Goal: Task Accomplishment & Management: Complete application form

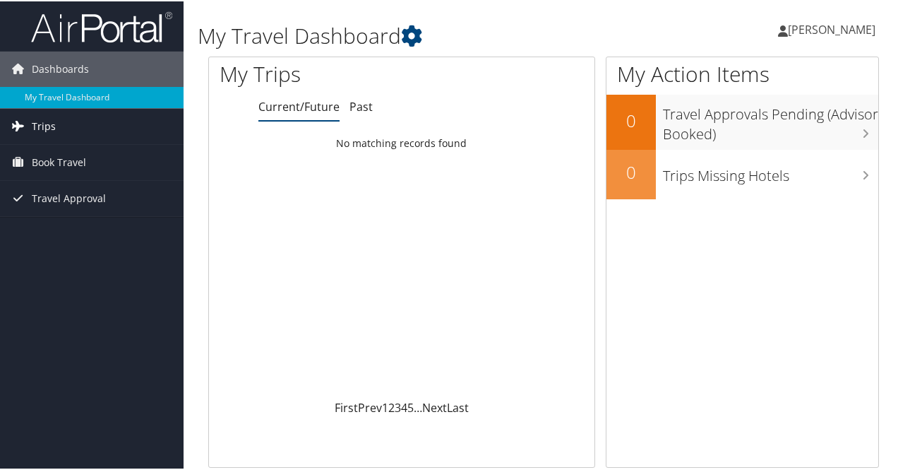
click at [52, 131] on span "Trips" at bounding box center [44, 124] width 24 height 35
click at [54, 220] on span "Book Travel" at bounding box center [59, 224] width 54 height 35
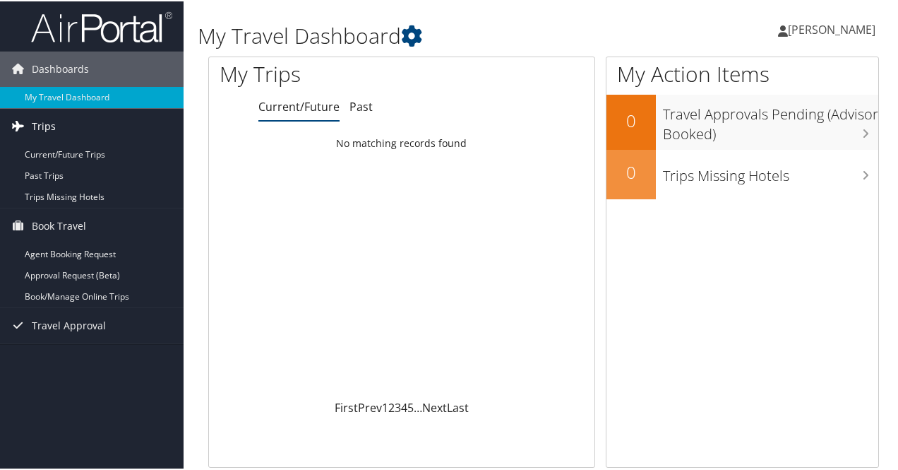
click at [54, 121] on span "Trips" at bounding box center [44, 124] width 24 height 35
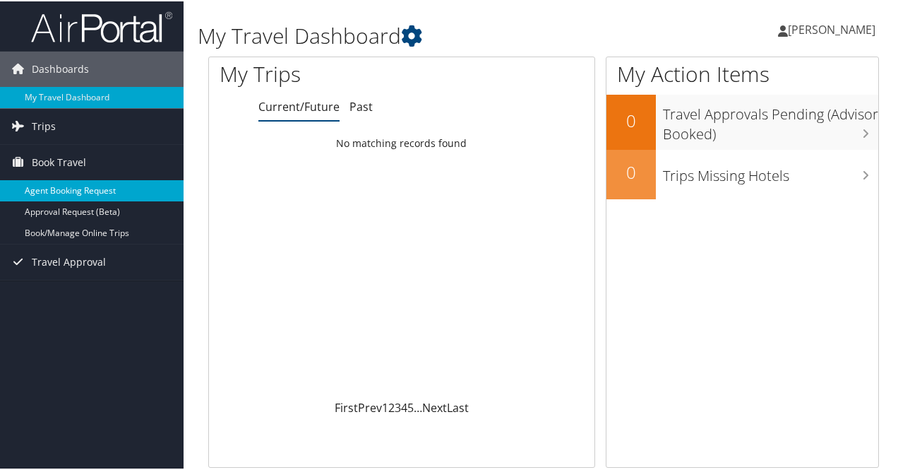
click at [68, 189] on link "Agent Booking Request" at bounding box center [92, 189] width 184 height 21
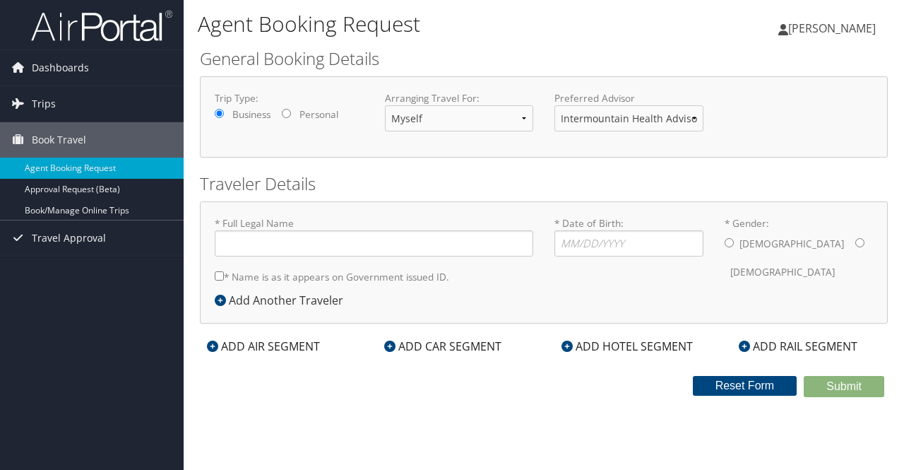
type input "[PERSON_NAME]"
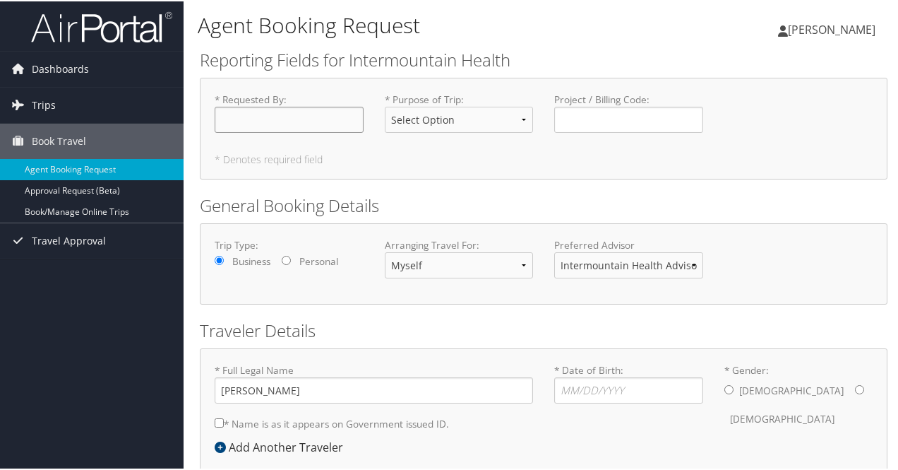
click at [289, 124] on input "* Requested By : Required" at bounding box center [289, 118] width 149 height 26
type input "[PERSON_NAME]"
click at [477, 109] on select "Select Option 3rd Party Reimbursable Business CME Conf or Education Groups Pers…" at bounding box center [459, 118] width 149 height 26
select select "CME"
click at [385, 105] on select "Select Option 3rd Party Reimbursable Business CME Conf or Education Groups Pers…" at bounding box center [459, 118] width 149 height 26
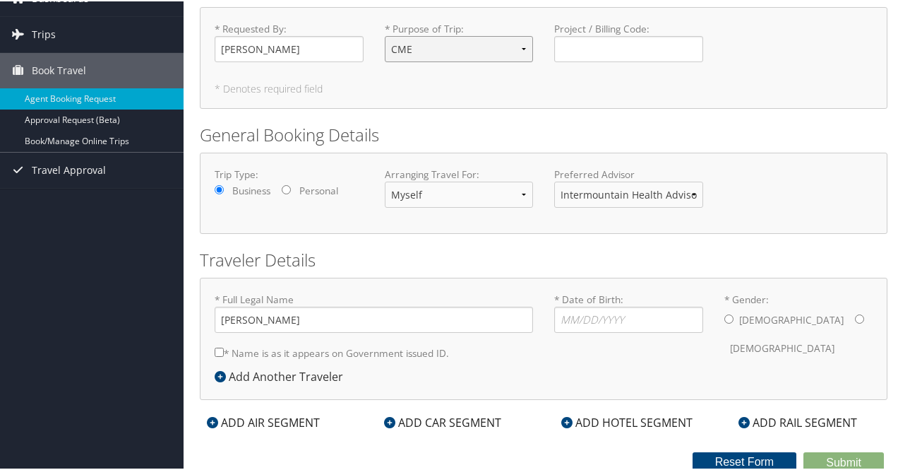
scroll to position [71, 0]
click at [450, 255] on h2 "Traveler Details" at bounding box center [544, 258] width 688 height 24
click at [614, 312] on input "* Date of Birth: Invalid Date" at bounding box center [628, 317] width 149 height 26
type input "12/06/1978"
click at [724, 313] on input "* Gender: Male Female" at bounding box center [728, 316] width 9 height 9
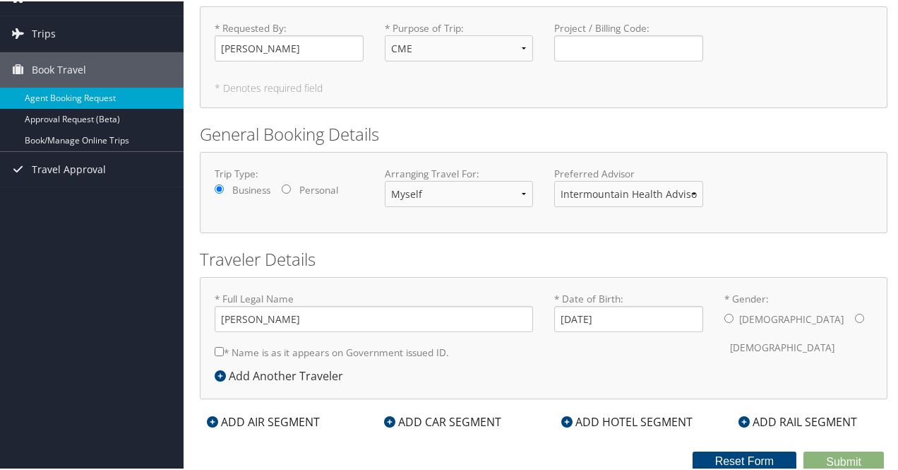
radio input "true"
click at [222, 348] on input "* Name is as it appears on Government issued ID." at bounding box center [219, 349] width 9 height 9
checkbox input "true"
click at [237, 424] on div "ADD AIR SEGMENT" at bounding box center [263, 420] width 127 height 17
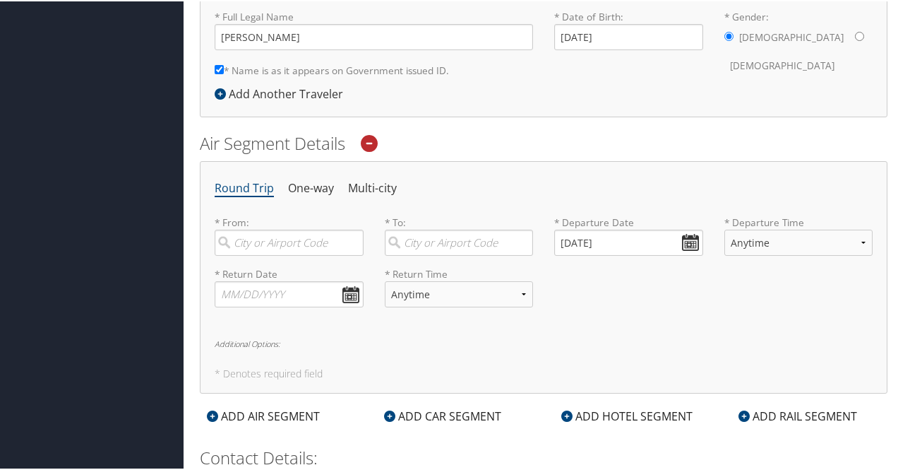
scroll to position [354, 0]
click at [285, 235] on input "search" at bounding box center [289, 240] width 149 height 26
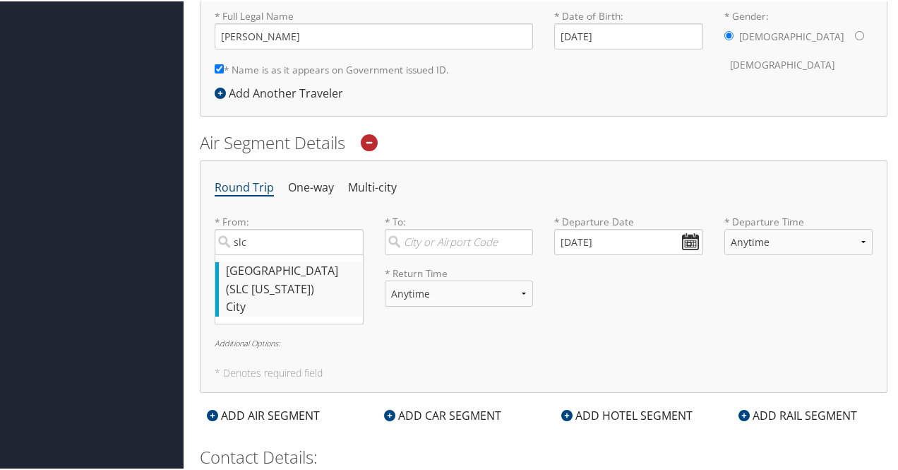
click at [283, 265] on div "Salt Lake City (SLC Utah)" at bounding box center [291, 279] width 130 height 36
click at [283, 253] on input "slc" at bounding box center [289, 240] width 149 height 26
type input "Salt Lake City (SLC Utah)"
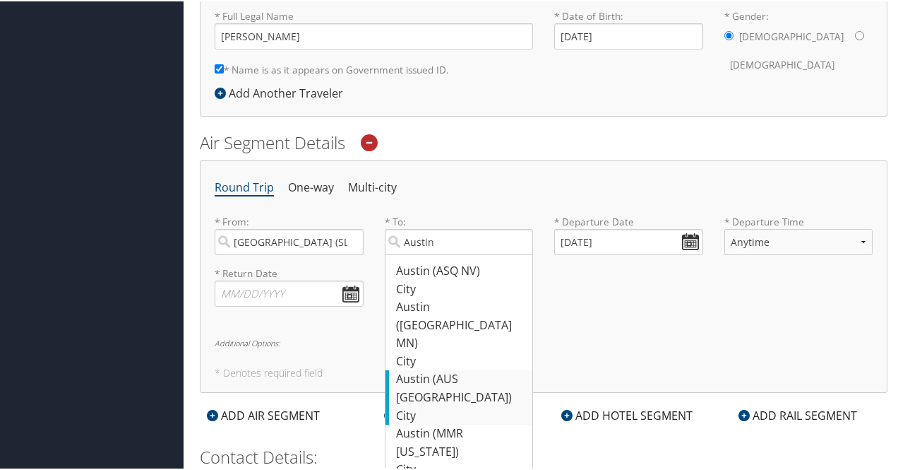
click at [455, 369] on div "Austin (AUS TX)" at bounding box center [461, 387] width 130 height 36
click at [455, 253] on input "Austin" at bounding box center [459, 240] width 149 height 26
type input "Austin (AUS TX)"
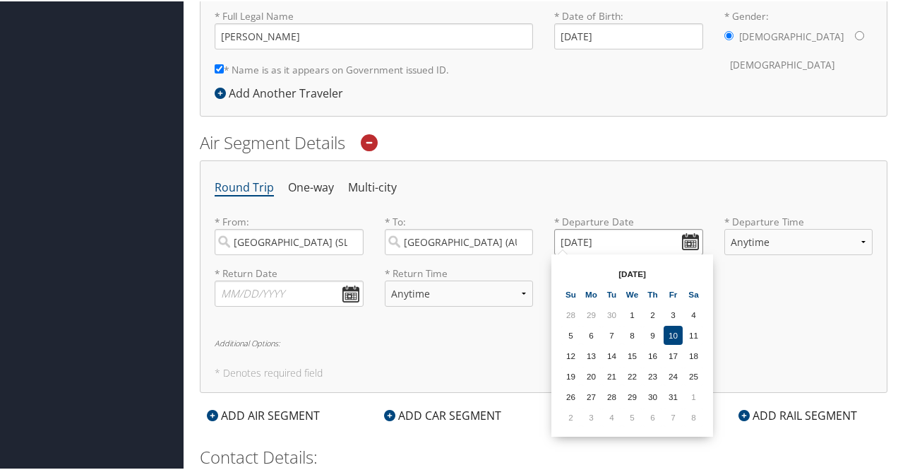
click at [691, 236] on input "10/10/2025" at bounding box center [628, 240] width 149 height 26
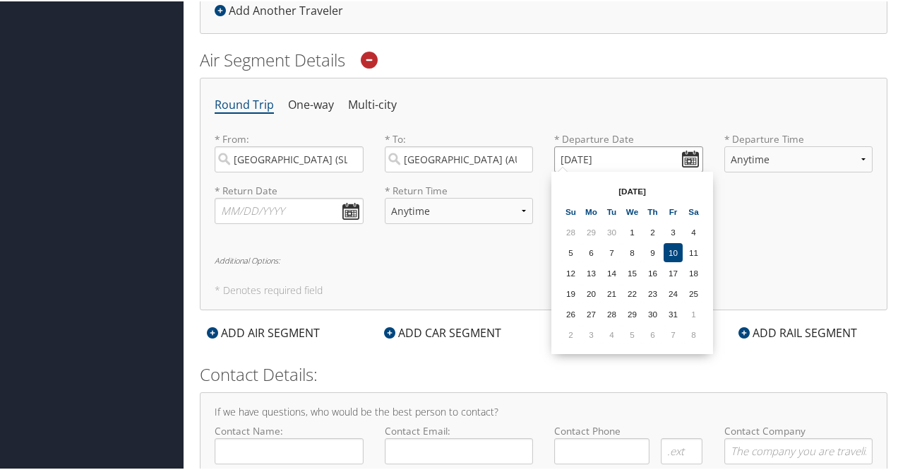
scroll to position [424, 0]
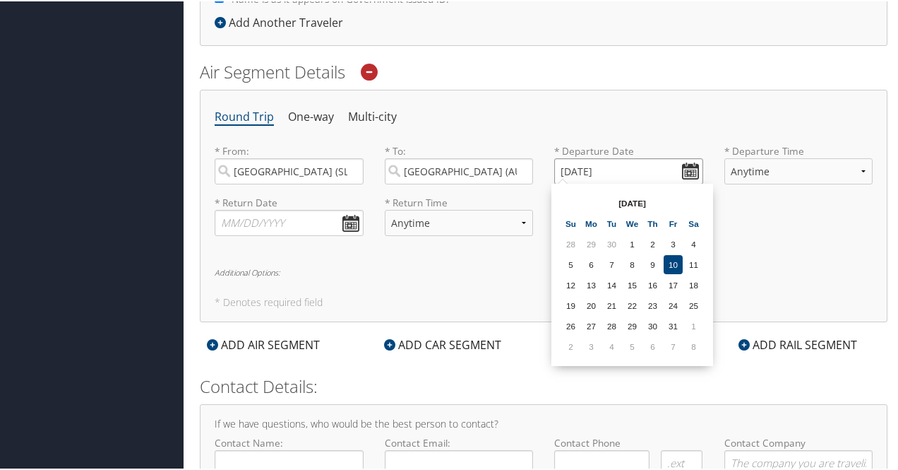
click at [620, 165] on input "10/10/2025" at bounding box center [628, 170] width 149 height 26
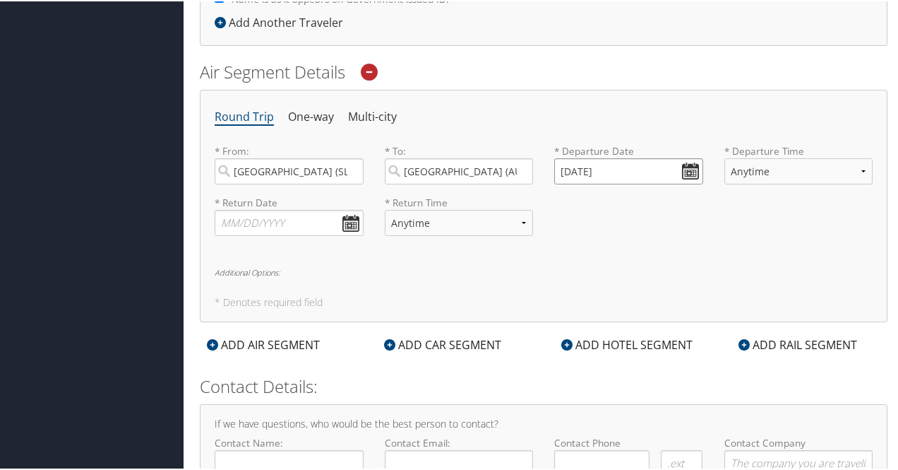
click at [568, 165] on input "10/10/2025" at bounding box center [628, 170] width 149 height 26
click at [685, 168] on input "01/10/2025" at bounding box center [628, 170] width 149 height 26
click at [582, 157] on input "01/10/2025" at bounding box center [628, 170] width 149 height 26
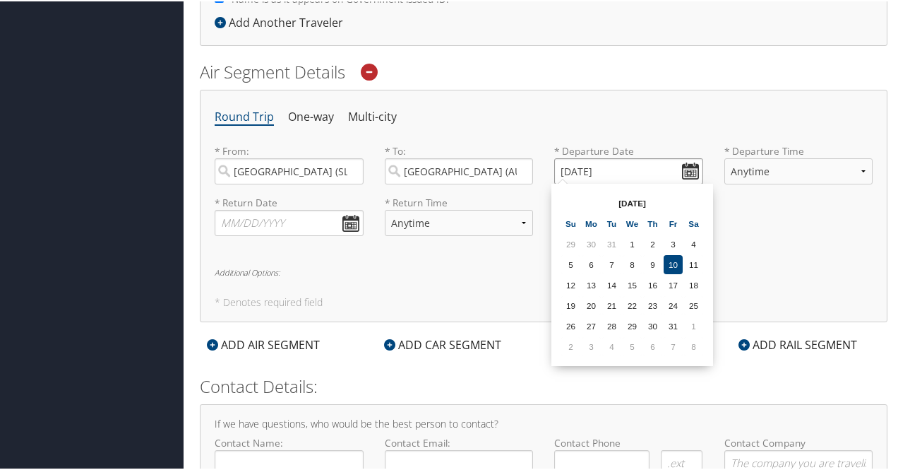
click at [566, 167] on input "01/10/2025" at bounding box center [628, 170] width 149 height 26
click at [568, 167] on input "01/10/2025" at bounding box center [628, 170] width 149 height 26
click at [561, 167] on input "01/10/2025" at bounding box center [628, 170] width 149 height 26
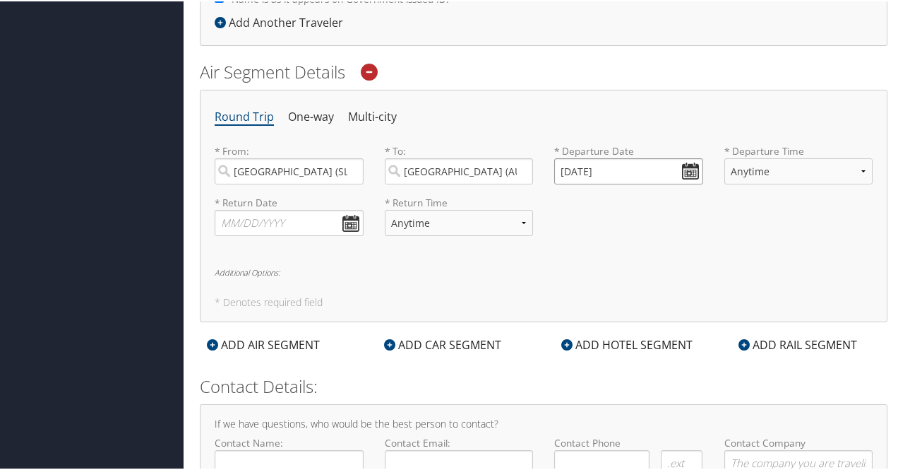
click at [565, 168] on input "01/10/2025" at bounding box center [628, 170] width 149 height 26
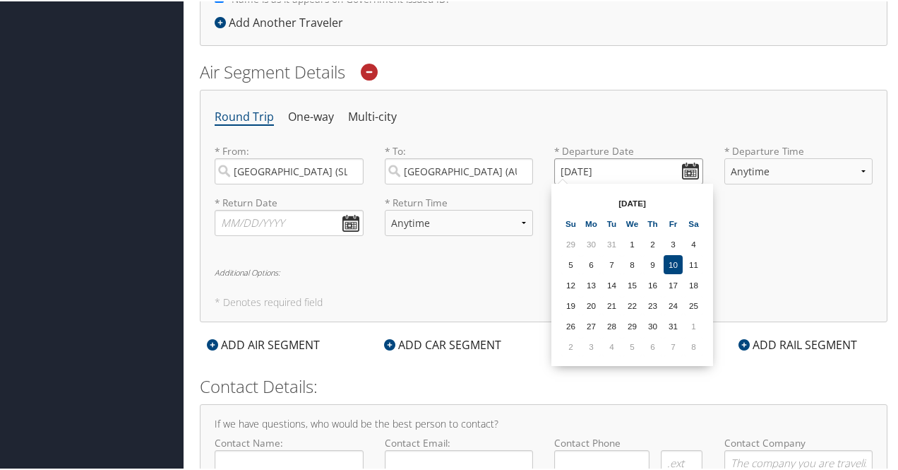
click at [559, 167] on input "01/10/2025" at bounding box center [628, 170] width 149 height 26
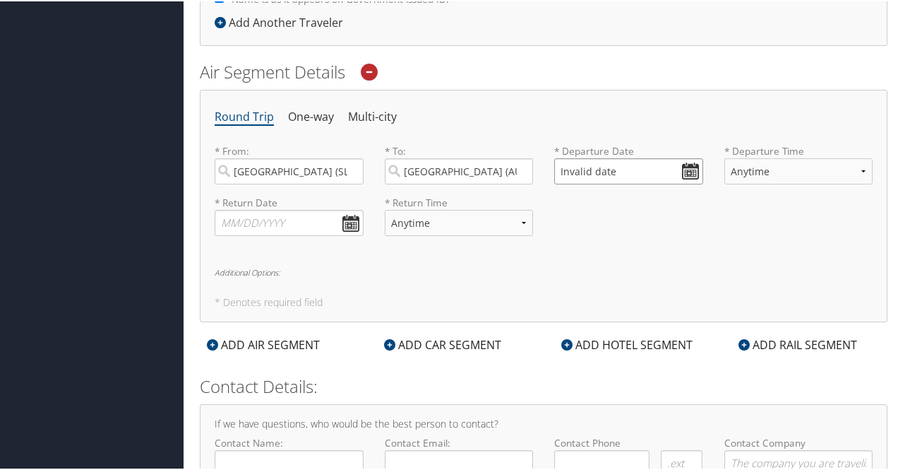
click at [682, 162] on input "Invalid date" at bounding box center [628, 170] width 149 height 26
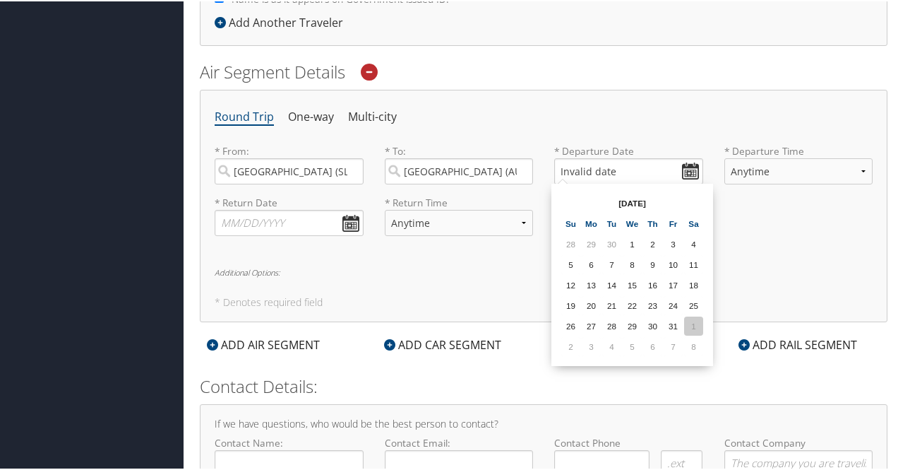
click at [690, 324] on td "1" at bounding box center [693, 324] width 19 height 19
click at [688, 167] on input "11/01/2025" at bounding box center [628, 170] width 149 height 26
click at [693, 340] on td "8" at bounding box center [693, 344] width 19 height 19
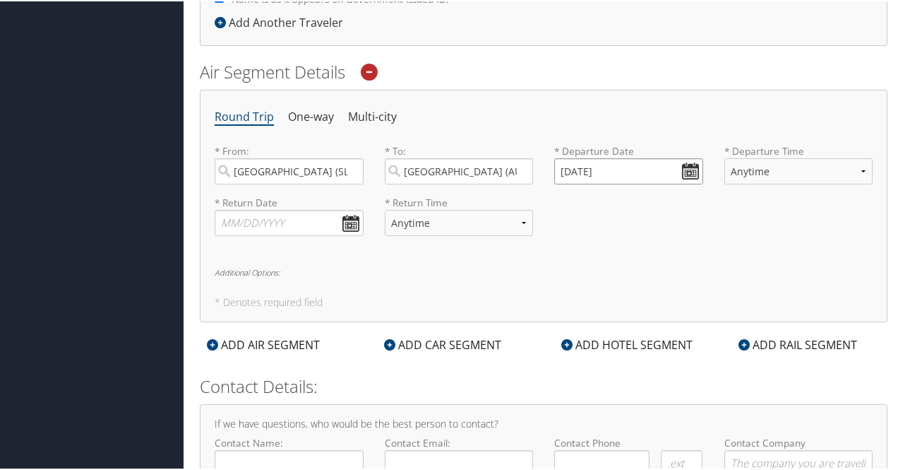
click at [686, 165] on input "11/08/2025" at bounding box center [628, 170] width 149 height 26
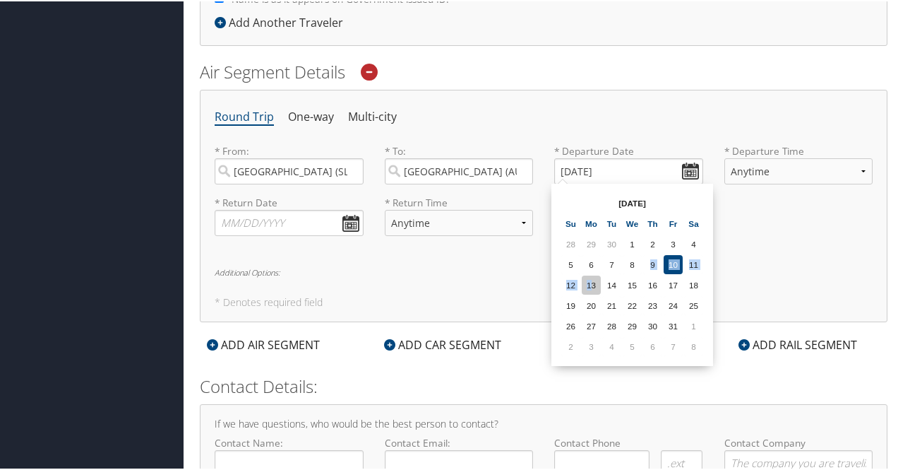
drag, startPoint x: 640, startPoint y: 272, endPoint x: 595, endPoint y: 285, distance: 47.1
click at [590, 287] on tbody "28 29 30 1 2 3 4 5 6 7 8 9 10 11 12 13 14 15 16 17 18 19 20 21 22 23 24 25 26 2…" at bounding box center [632, 293] width 142 height 121
click at [647, 292] on td "16" at bounding box center [652, 283] width 19 height 19
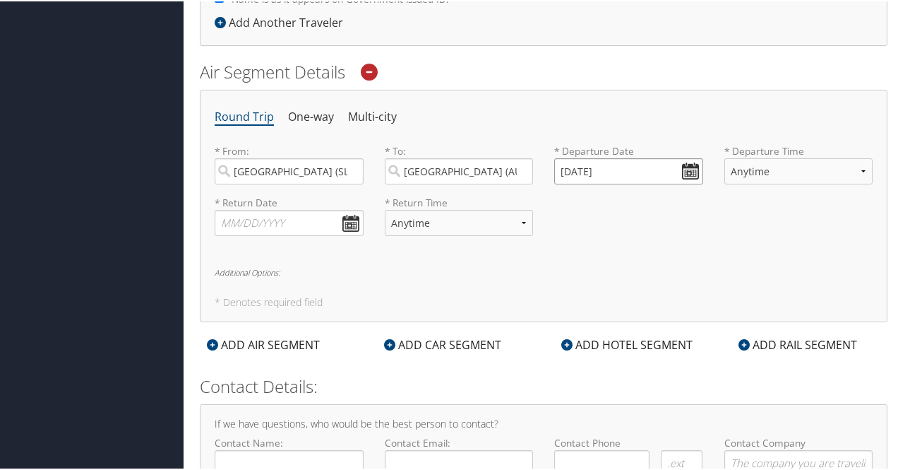
click at [638, 177] on input "10/16/2025" at bounding box center [628, 170] width 149 height 26
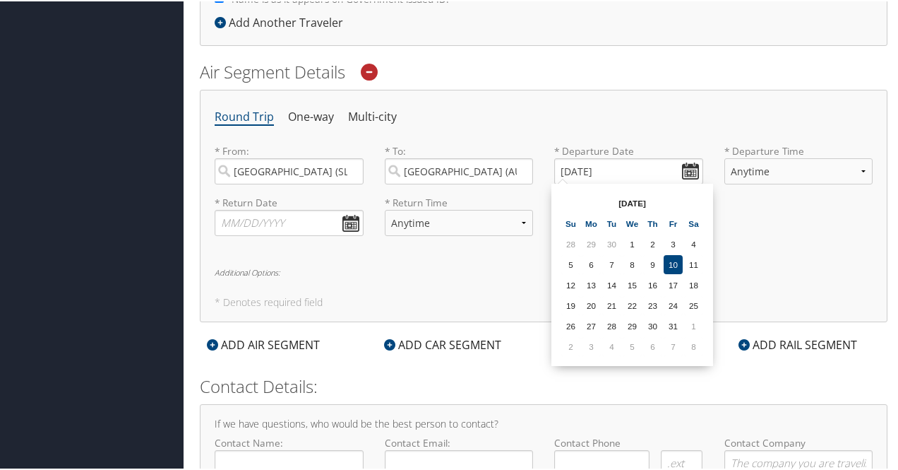
click at [728, 239] on div "* Return Date Dates must be valid * Return Time Anytime Early Morning (5AM-7AM)…" at bounding box center [543, 220] width 679 height 52
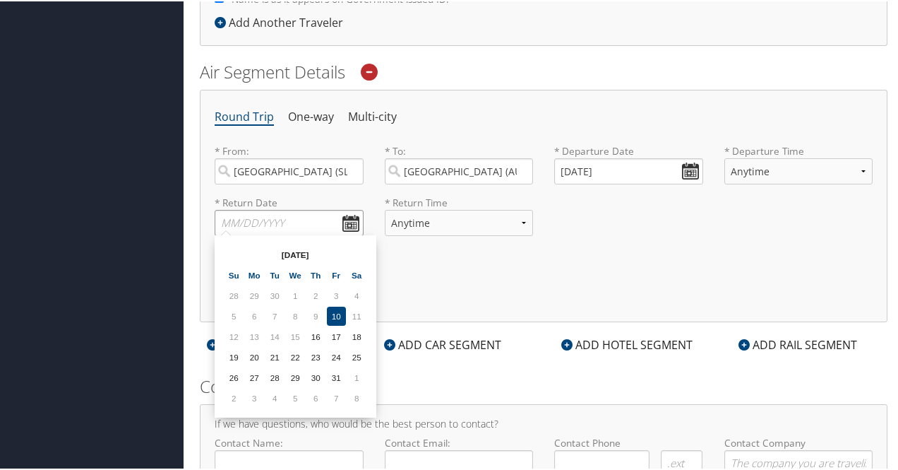
click at [352, 225] on input "text" at bounding box center [289, 221] width 149 height 26
click at [352, 224] on input "text" at bounding box center [289, 221] width 149 height 26
click at [628, 221] on div "* Return Date Dates must be valid * Return Time Anytime Early Morning (5AM-7AM)…" at bounding box center [543, 220] width 679 height 52
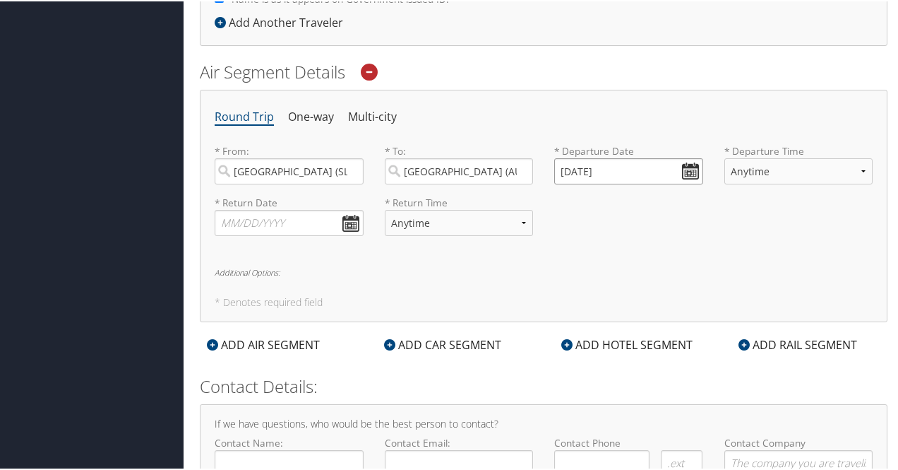
click at [626, 172] on input "10/16/2025" at bounding box center [628, 170] width 149 height 26
click at [692, 162] on input "Invalid date" at bounding box center [628, 170] width 149 height 26
click at [496, 290] on div "Round Trip One-way Multi-city * From: Salt Lake City (SLC Utah) Required * To: …" at bounding box center [544, 204] width 688 height 232
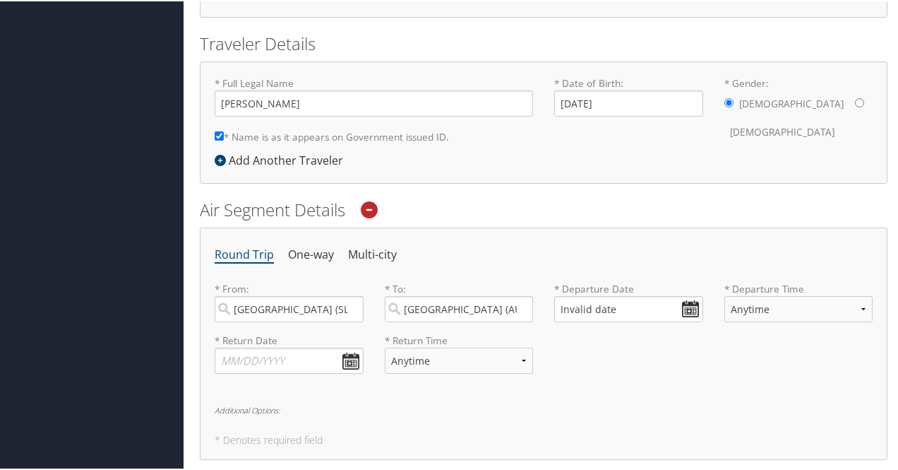
scroll to position [283, 0]
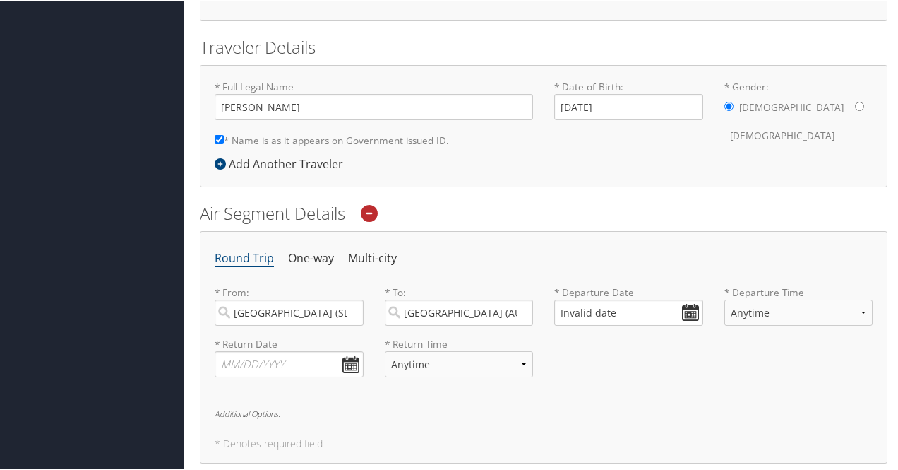
click at [362, 208] on div at bounding box center [370, 211] width 40 height 23
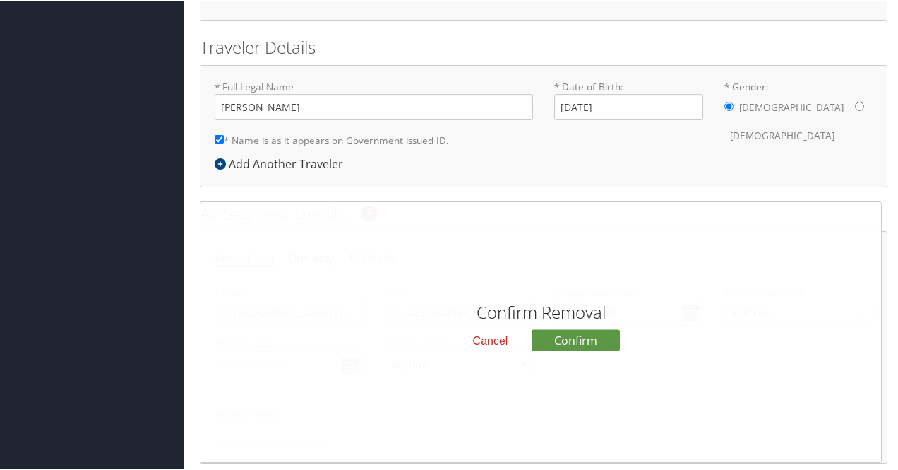
click at [493, 338] on button "Cancel" at bounding box center [491, 340] width 58 height 24
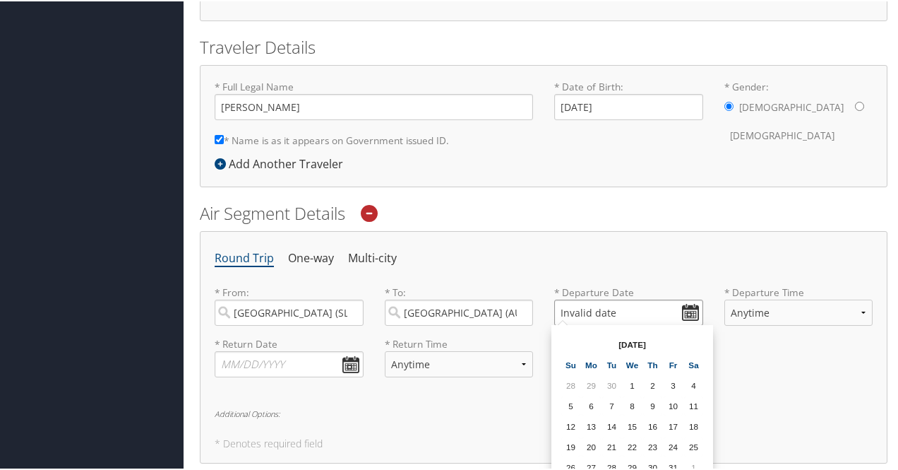
click at [595, 303] on input "Invalid date" at bounding box center [628, 311] width 149 height 26
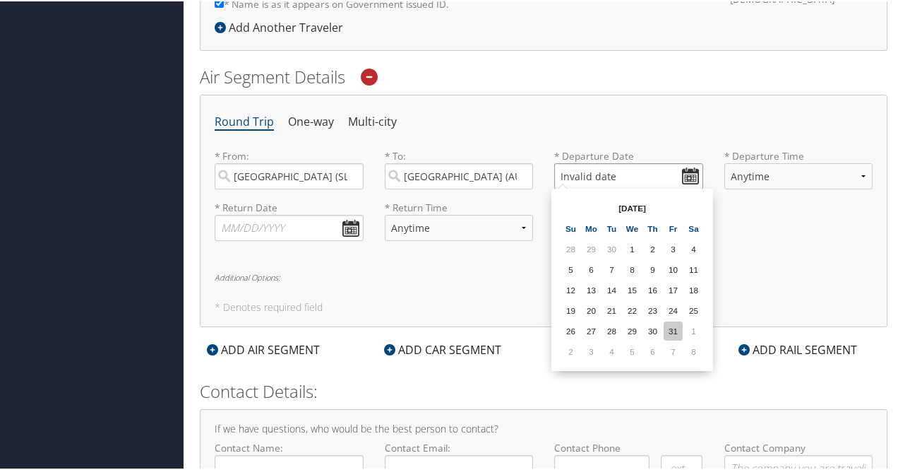
scroll to position [424, 0]
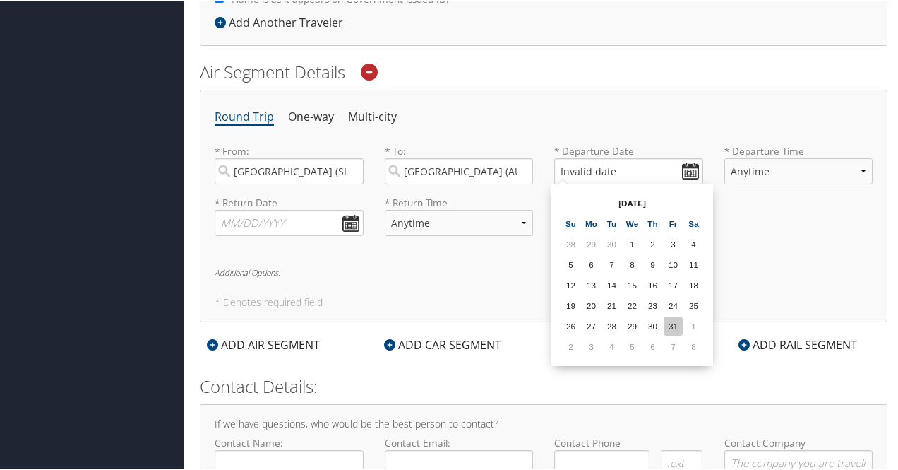
click at [674, 324] on td "31" at bounding box center [673, 324] width 19 height 19
type input "10/31/2025"
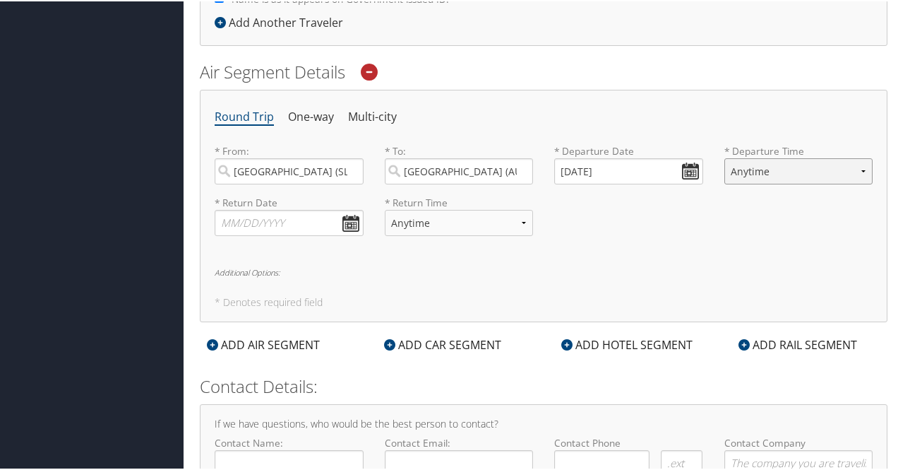
click at [815, 167] on select "Anytime Early Morning (5AM-7AM) Morning (7AM-12PM) Afternoon (12PM-5PM) Evening…" at bounding box center [798, 170] width 149 height 26
select select "5PM-10PM"
click at [724, 157] on select "Anytime Early Morning (5AM-7AM) Morning (7AM-12PM) Afternoon (12PM-5PM) Evening…" at bounding box center [798, 170] width 149 height 26
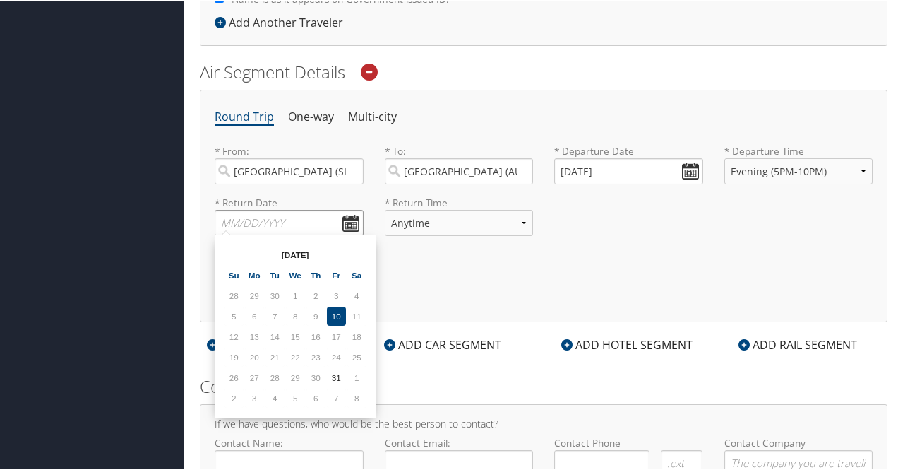
click at [347, 223] on input "text" at bounding box center [289, 221] width 149 height 26
click at [342, 371] on td "31" at bounding box center [336, 375] width 19 height 19
type input "10/31/2025"
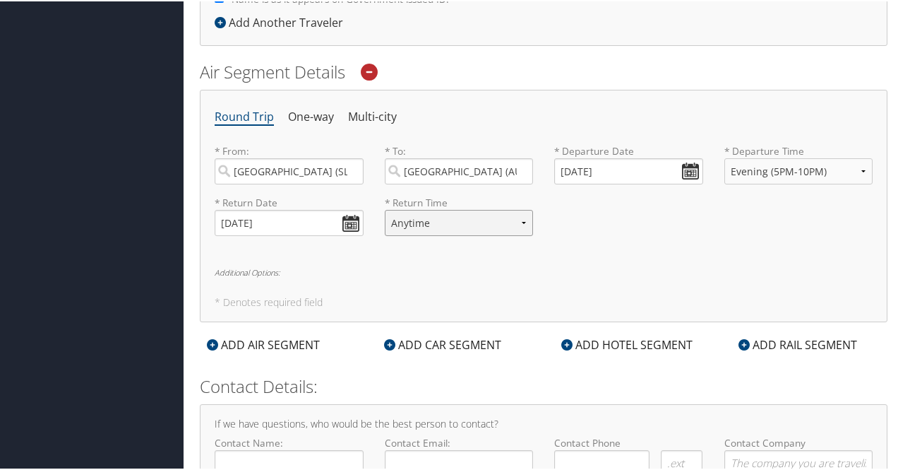
click at [513, 224] on select "Anytime Early Morning (5AM-7AM) Morning (7AM-12PM) Afternoon (12PM-5PM) Evening…" at bounding box center [459, 221] width 149 height 26
select select "12PM-5PM"
click at [385, 208] on select "Anytime Early Morning (5AM-7AM) Morning (7AM-12PM) Afternoon (12PM-5PM) Evening…" at bounding box center [459, 221] width 149 height 26
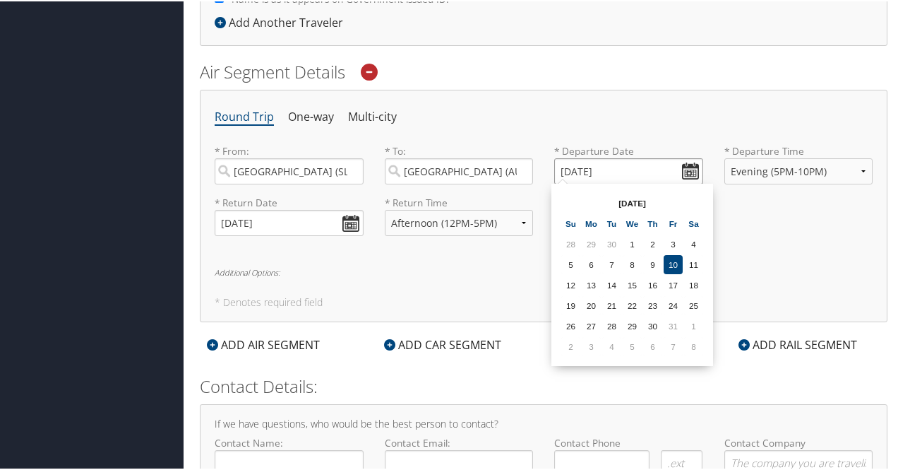
click at [686, 167] on input "10/31/2025" at bounding box center [628, 170] width 149 height 26
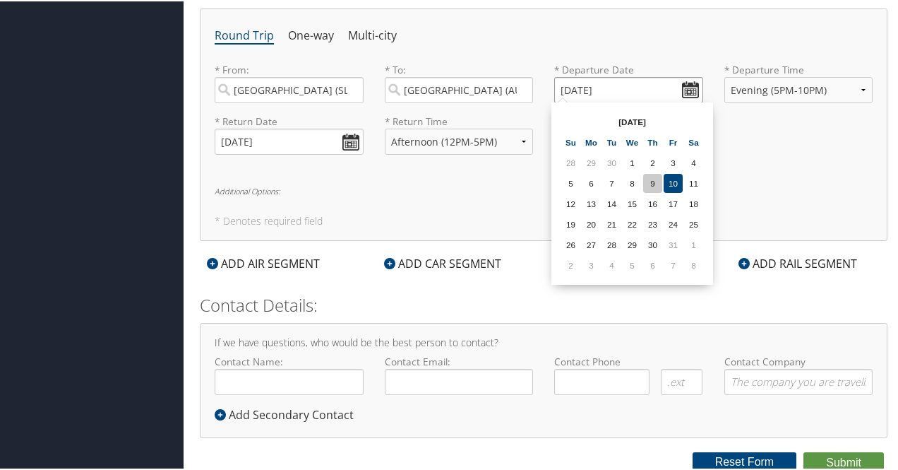
scroll to position [501, 0]
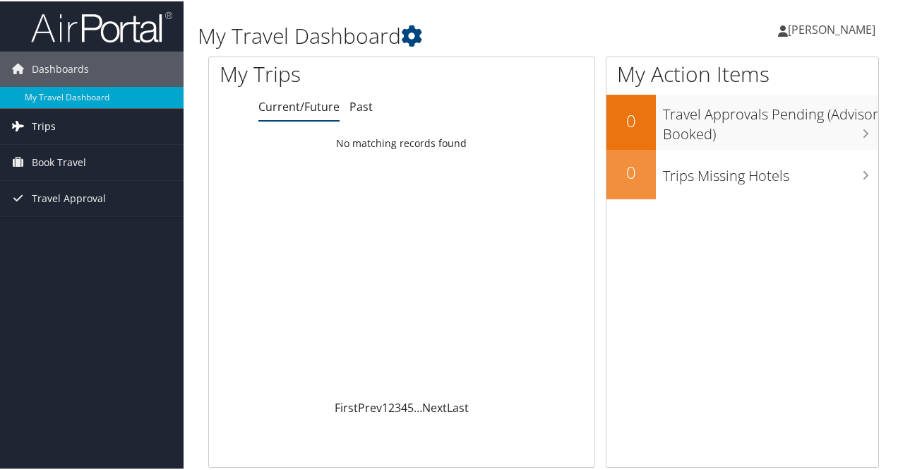
click at [59, 128] on link "Trips" at bounding box center [92, 124] width 184 height 35
click at [65, 159] on span "Book Travel" at bounding box center [59, 160] width 54 height 35
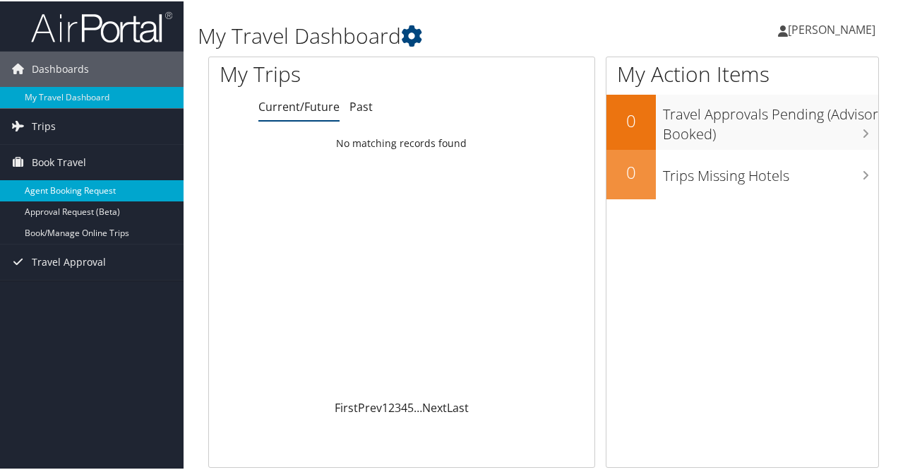
click at [92, 181] on link "Agent Booking Request" at bounding box center [92, 189] width 184 height 21
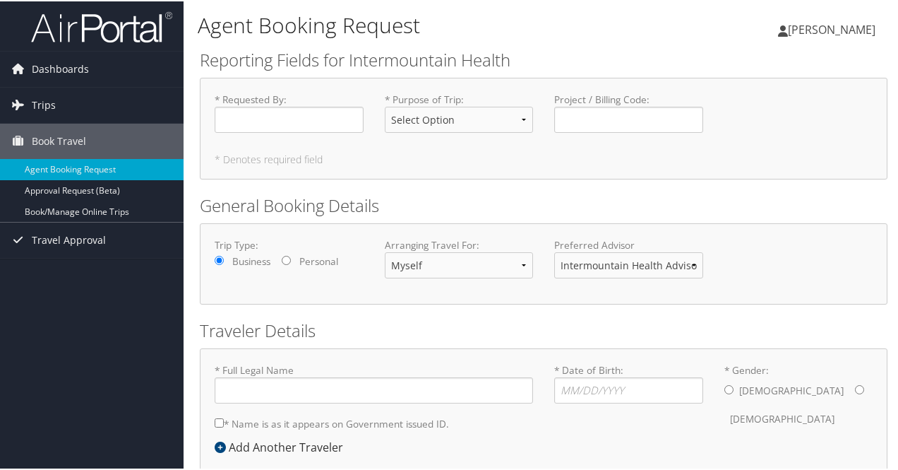
type input "[PERSON_NAME]"
